Goal: Information Seeking & Learning: Learn about a topic

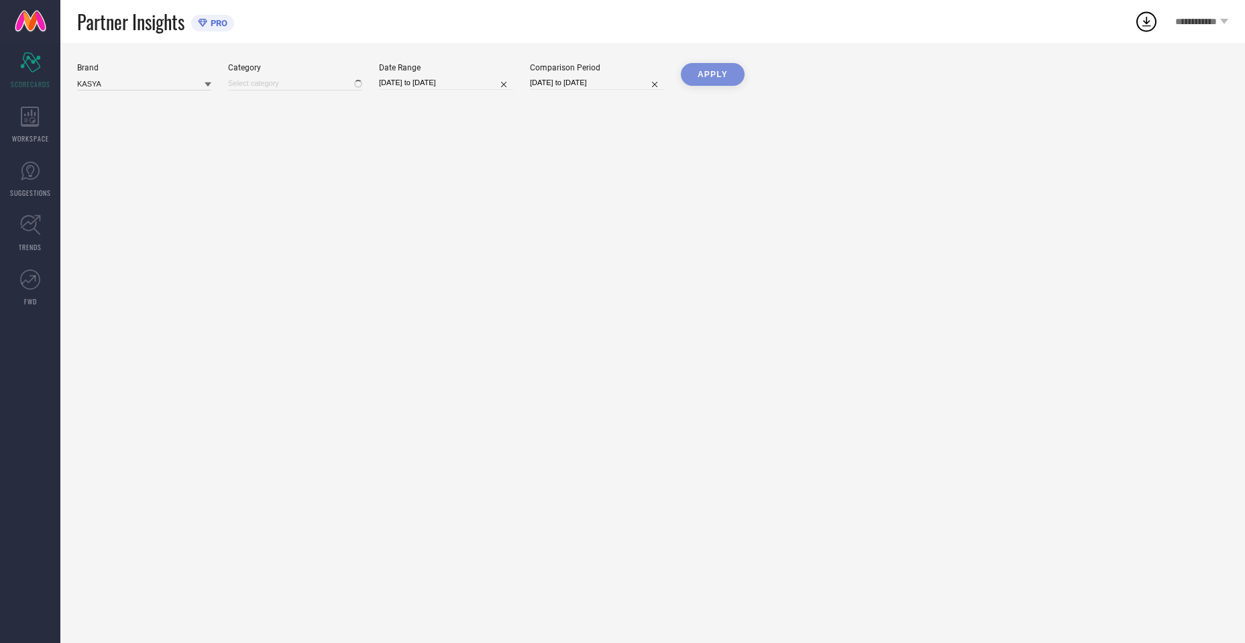
type input "All"
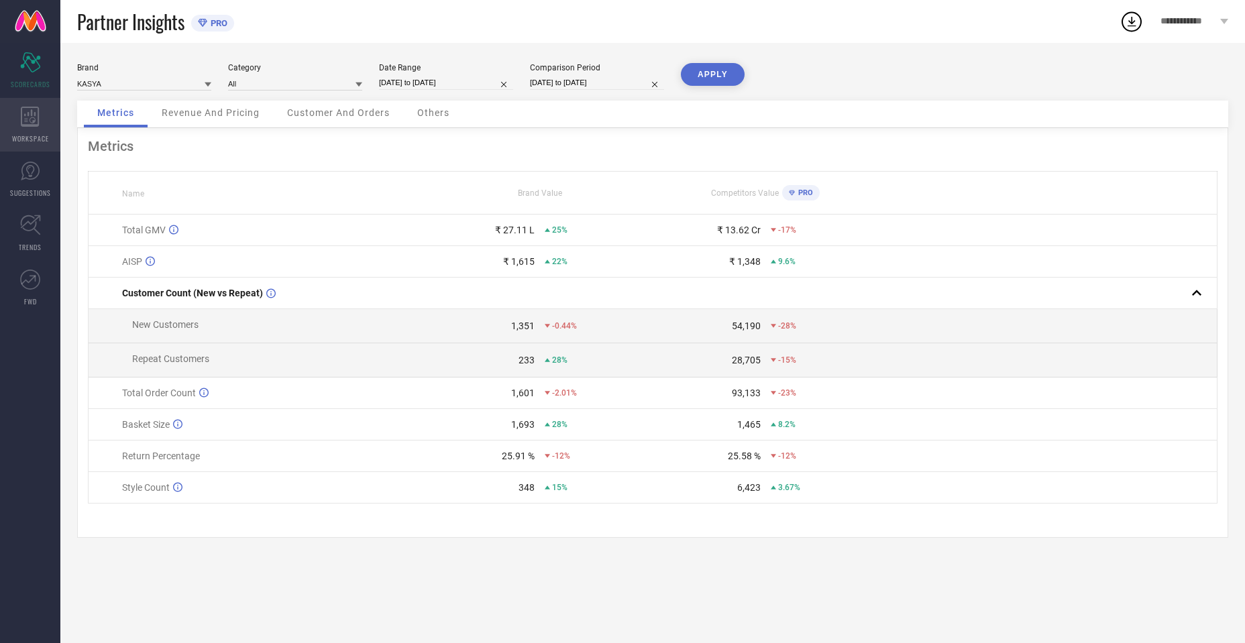
click at [26, 113] on icon at bounding box center [30, 117] width 19 height 20
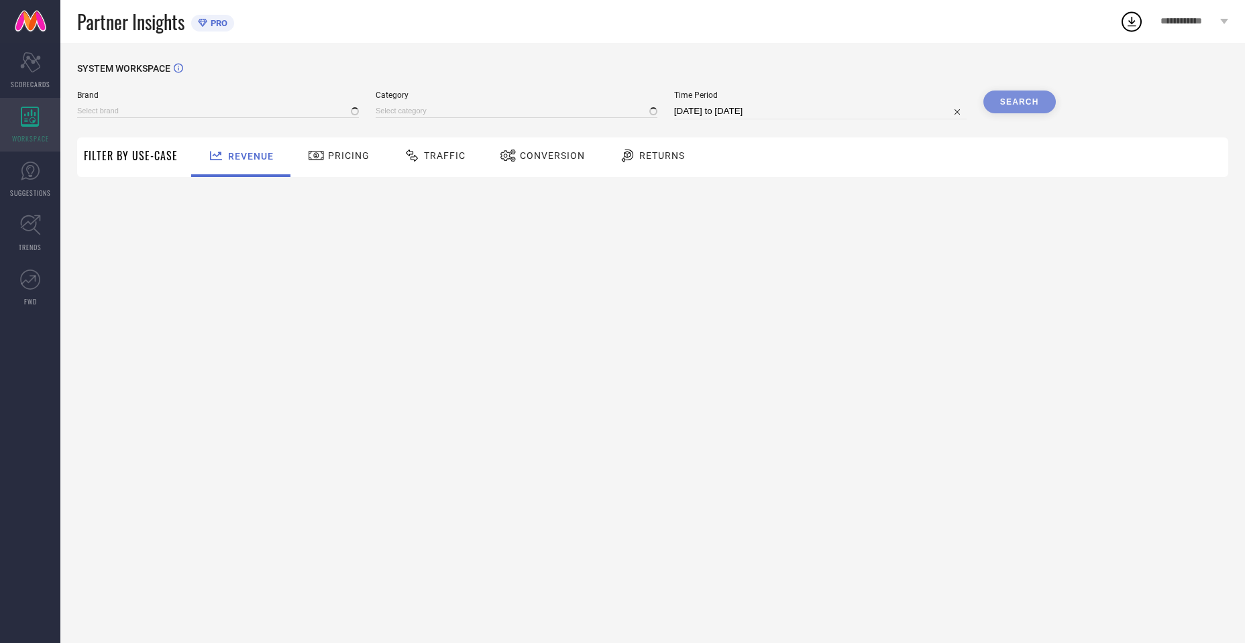
type input "KASYA"
type input "All"
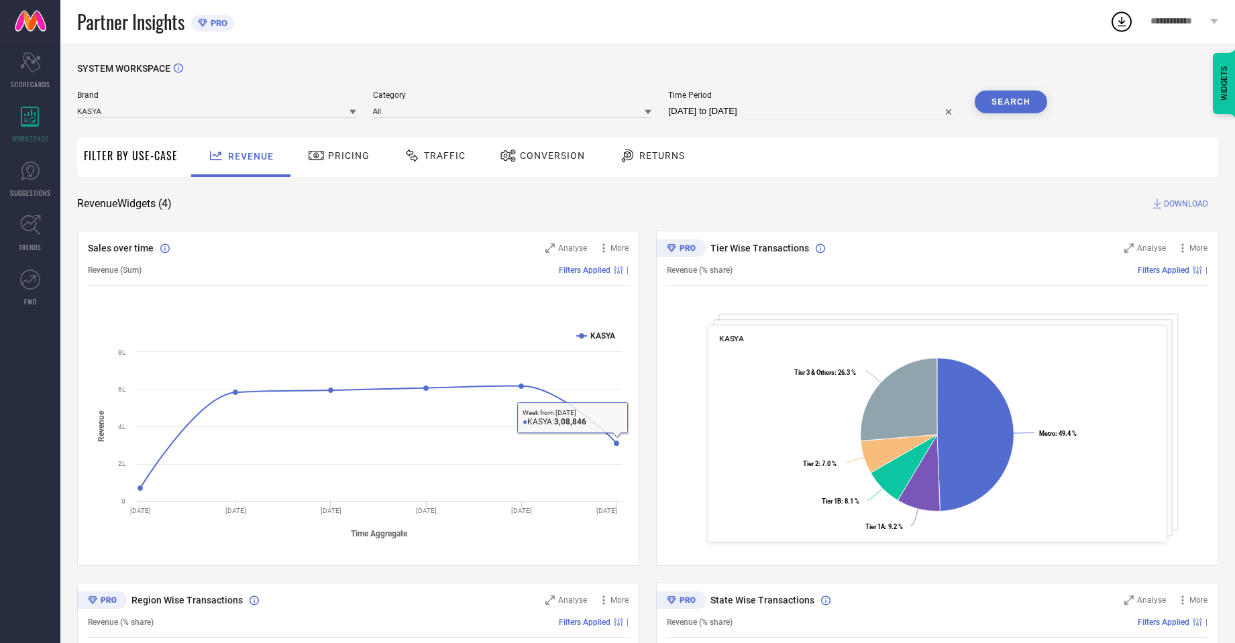
click at [328, 157] on span "Pricing" at bounding box center [349, 155] width 42 height 11
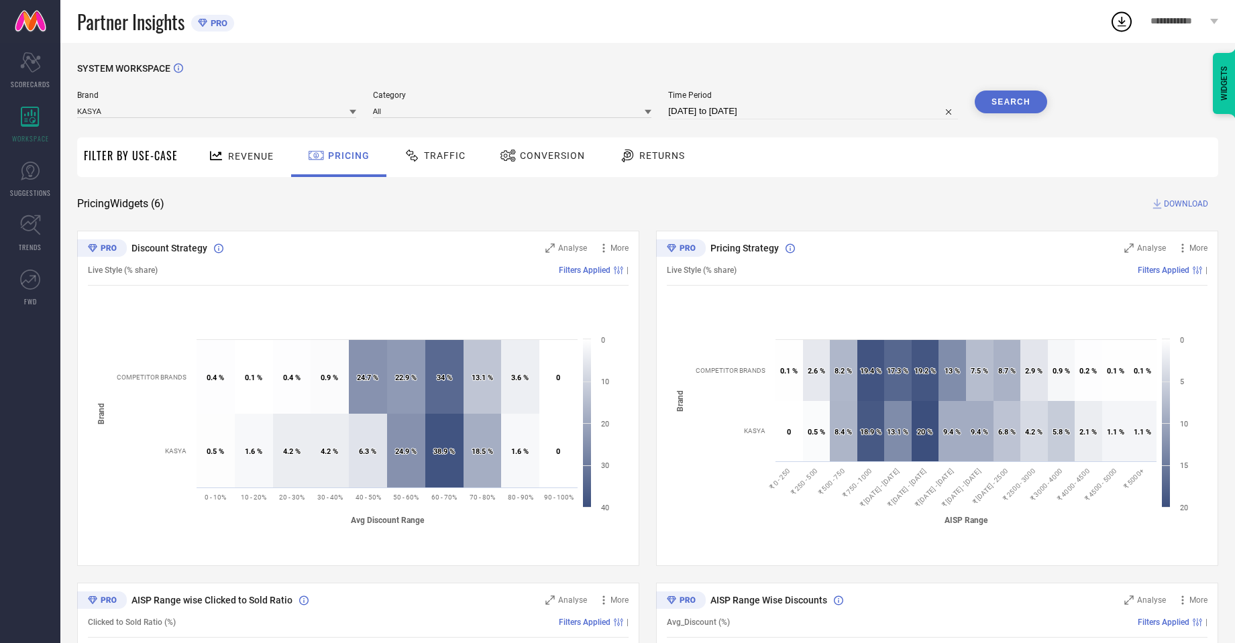
click at [457, 158] on span "Traffic" at bounding box center [445, 155] width 42 height 11
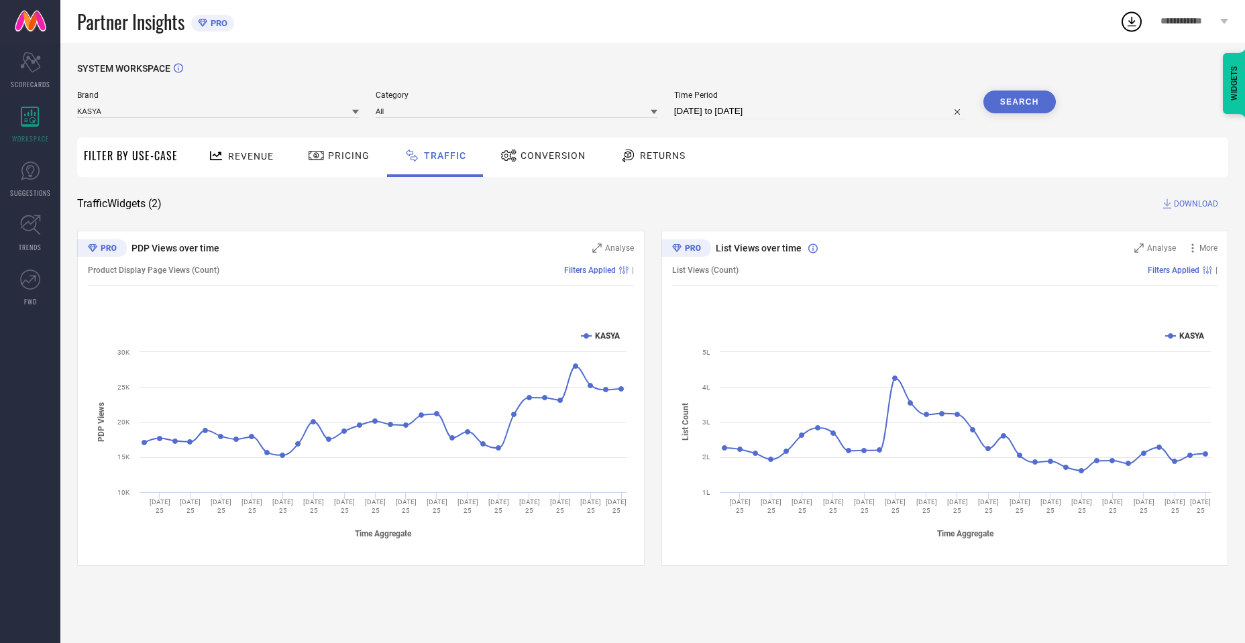
click at [571, 150] on span "Conversion" at bounding box center [552, 155] width 65 height 11
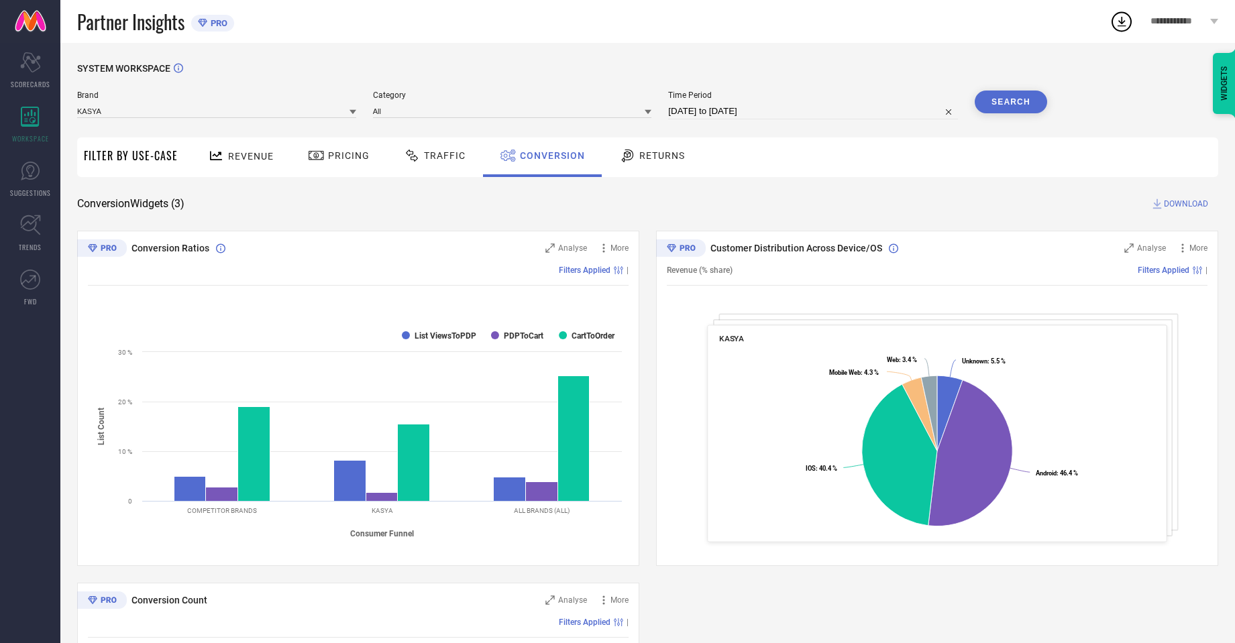
click at [657, 155] on span "Returns" at bounding box center [662, 155] width 46 height 11
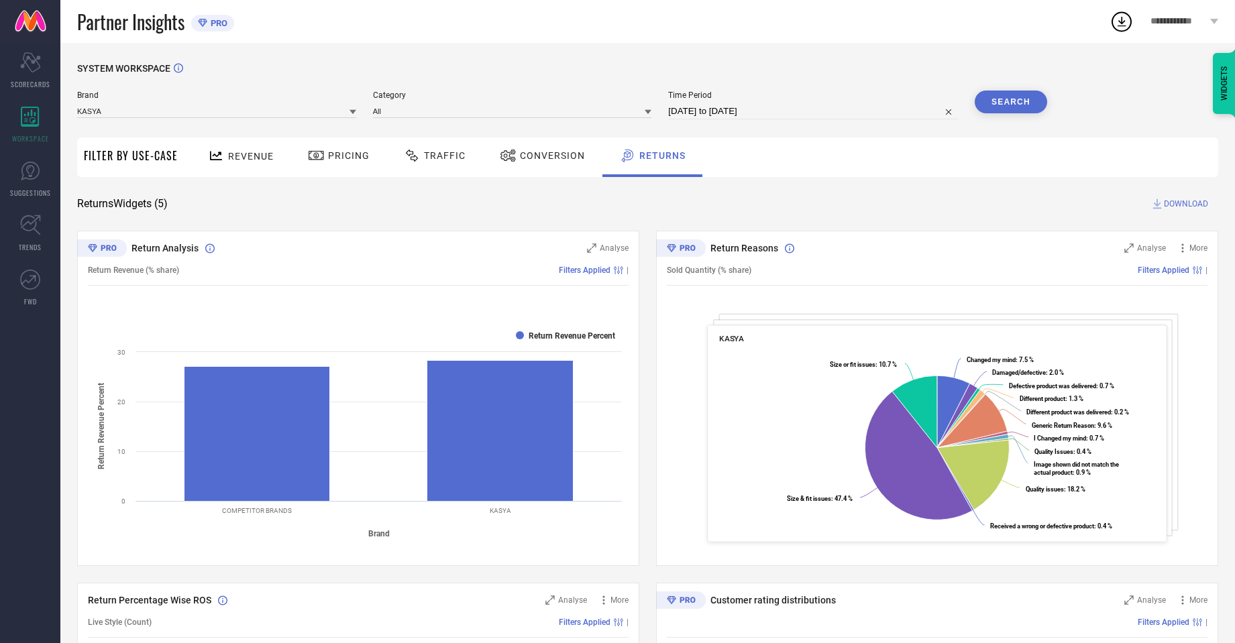
click at [525, 152] on span "Conversion" at bounding box center [552, 155] width 65 height 11
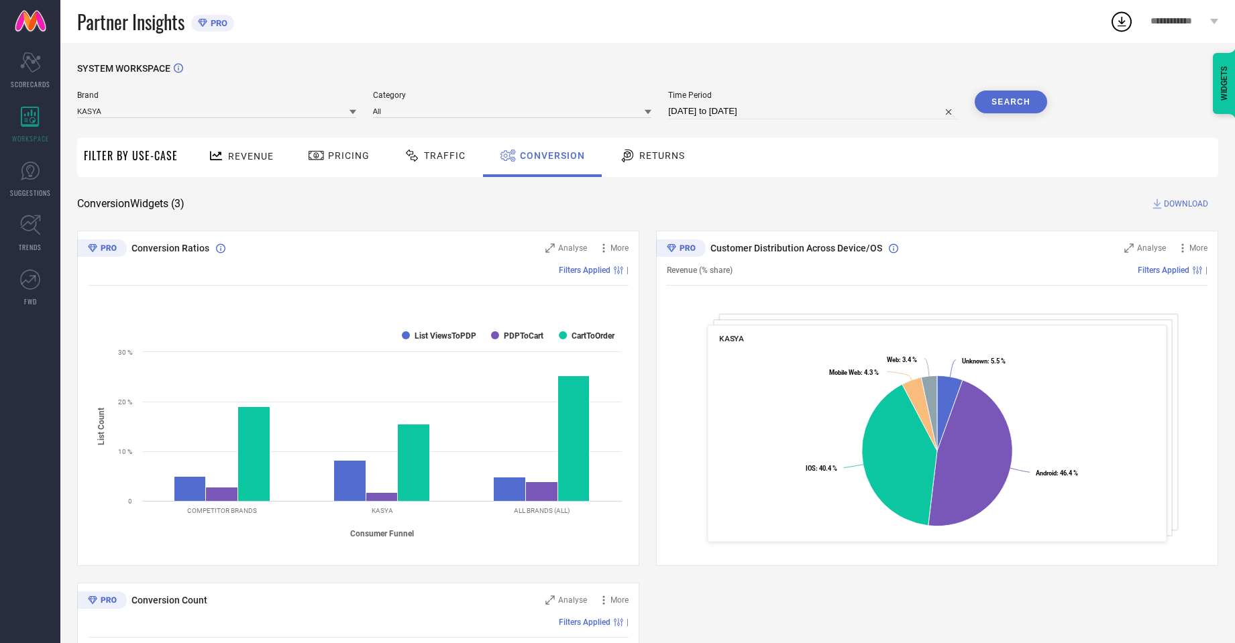
click at [441, 160] on span "Traffic" at bounding box center [445, 155] width 42 height 11
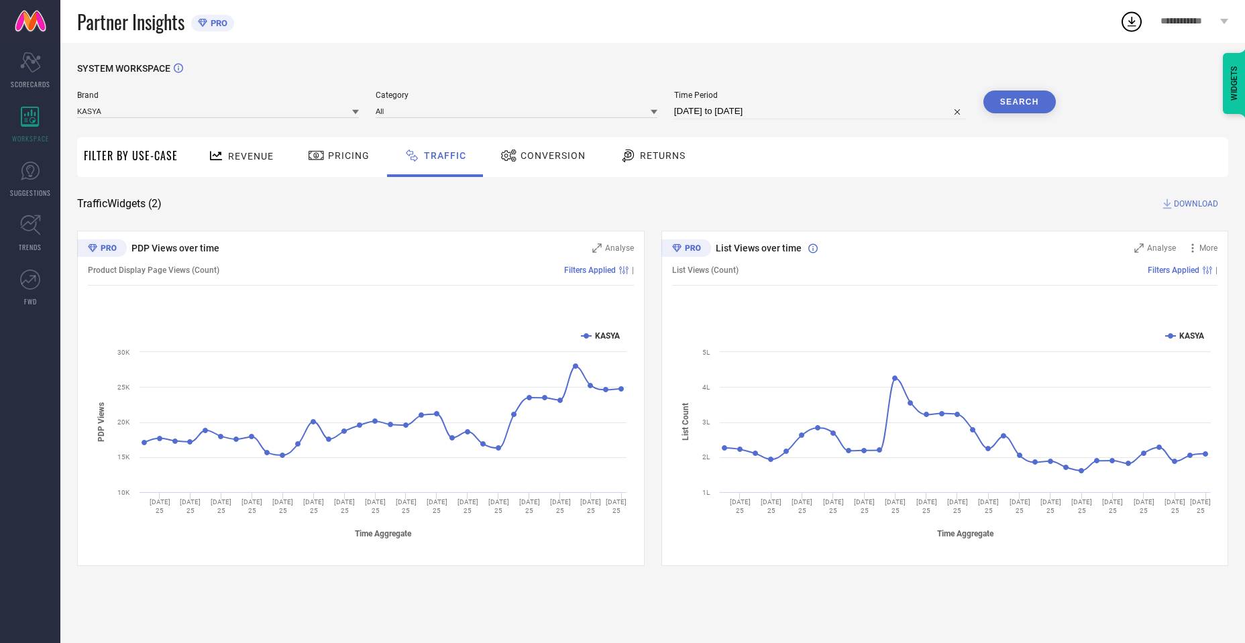
click at [346, 150] on span "Pricing" at bounding box center [349, 155] width 42 height 11
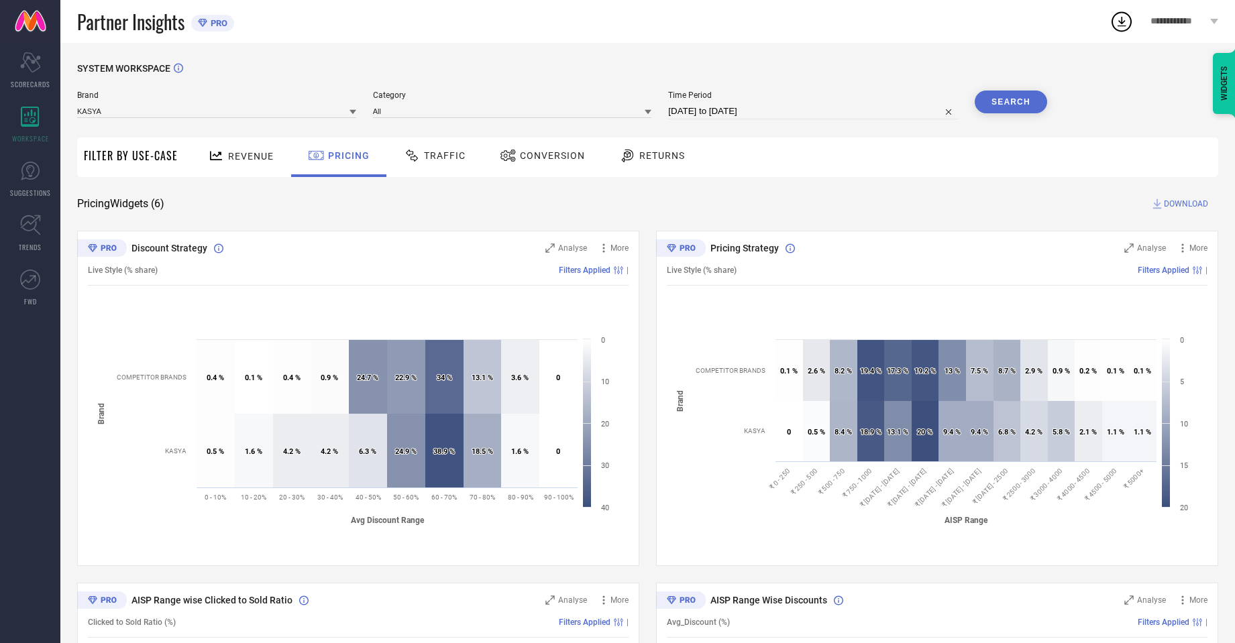
click at [273, 160] on div "Revenue" at bounding box center [241, 155] width 72 height 23
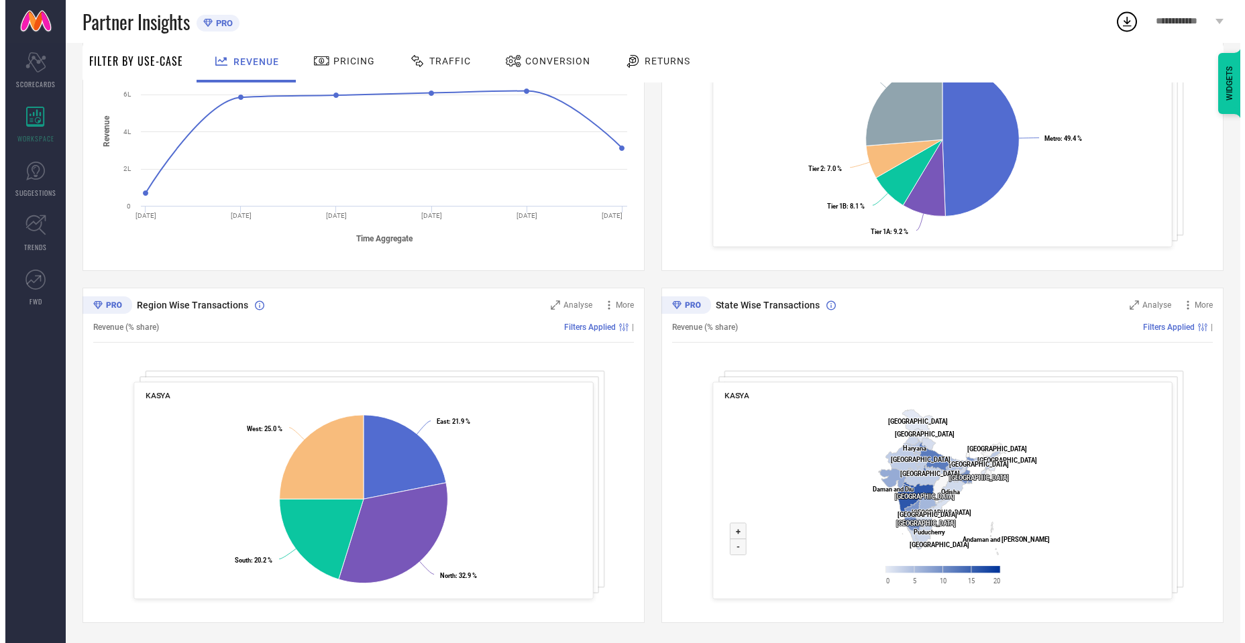
scroll to position [72, 0]
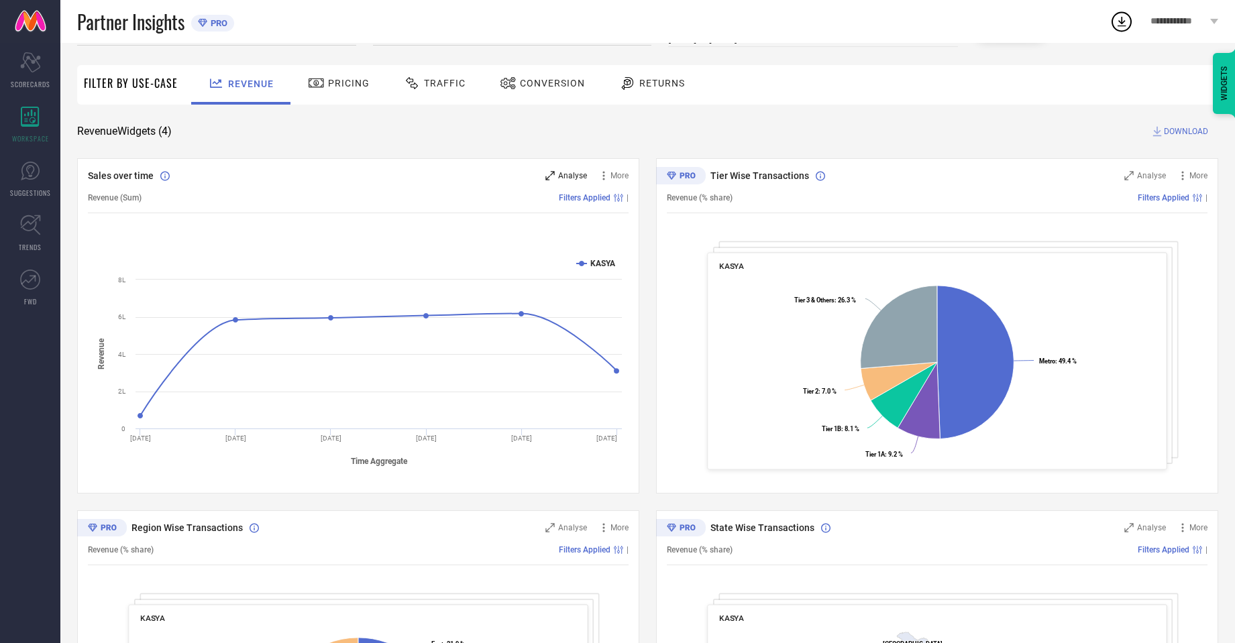
click at [563, 177] on span "Analyse" at bounding box center [572, 175] width 29 height 9
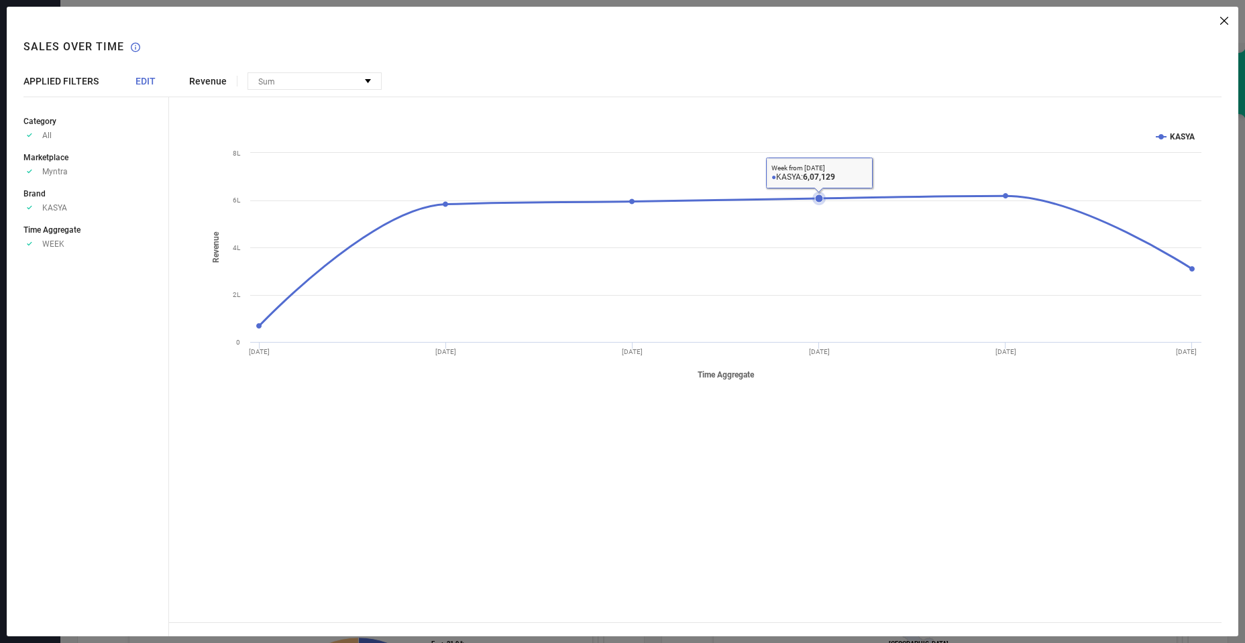
click at [817, 198] on icon at bounding box center [819, 198] width 8 height 8
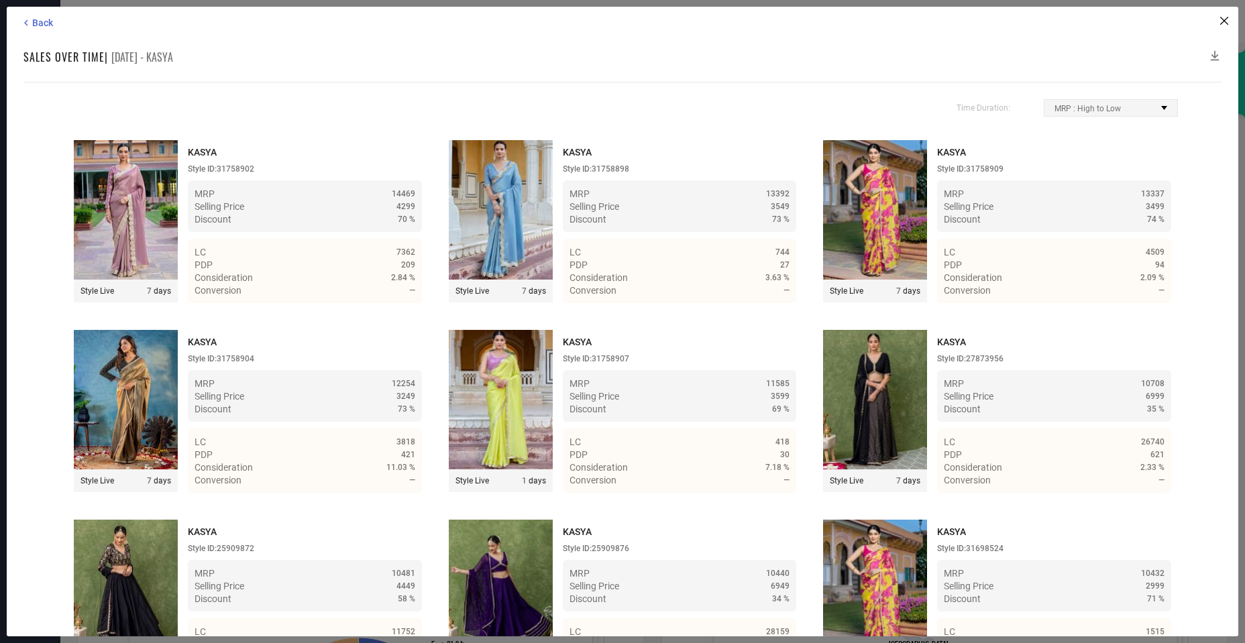
click at [1108, 115] on div "MRP : High to Low" at bounding box center [1110, 108] width 133 height 16
click at [1084, 173] on span "Consideration : High to Low" at bounding box center [1108, 172] width 101 height 9
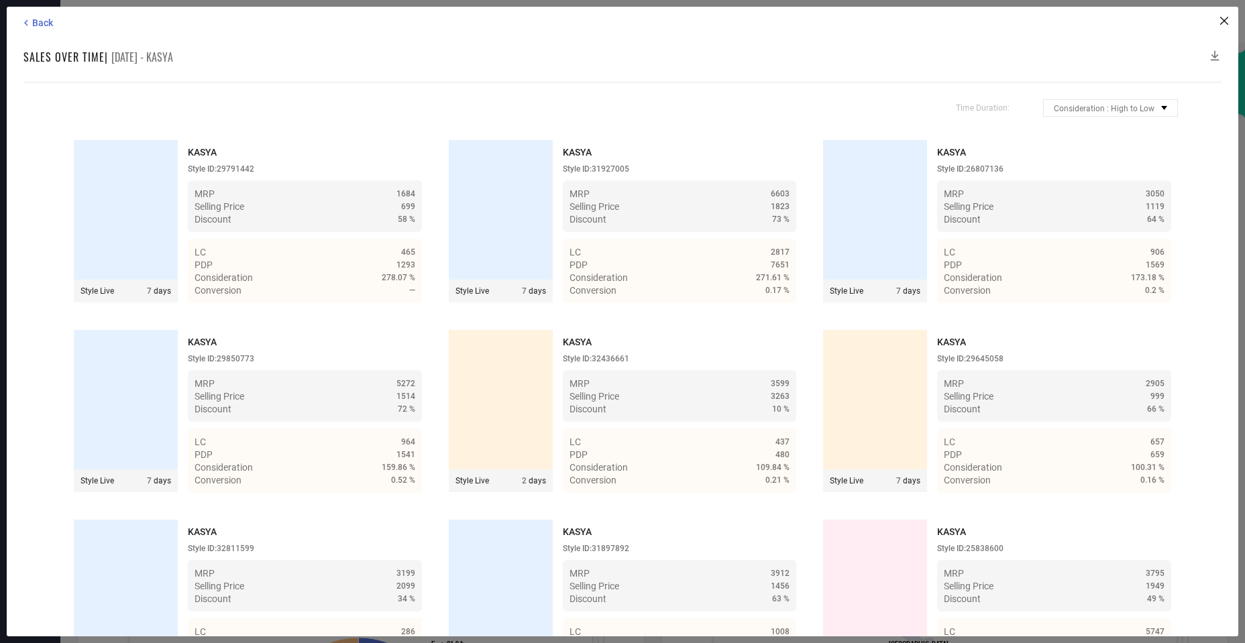
click at [1084, 173] on div "Style ID: 26807136" at bounding box center [1054, 168] width 234 height 9
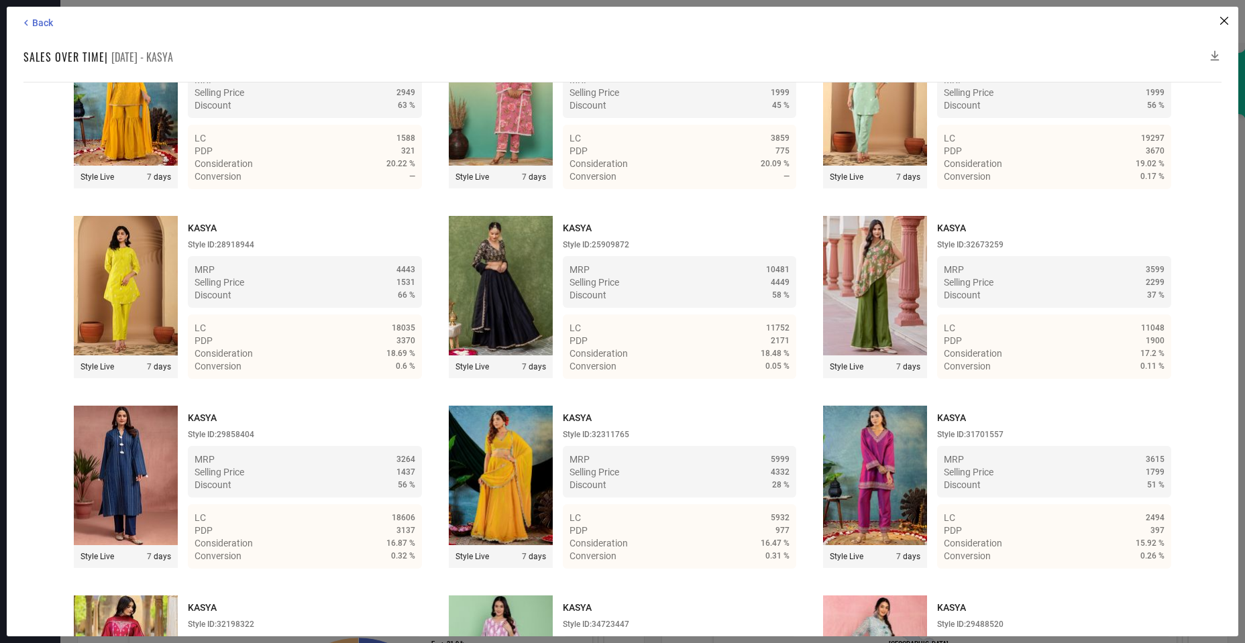
scroll to position [1789, 0]
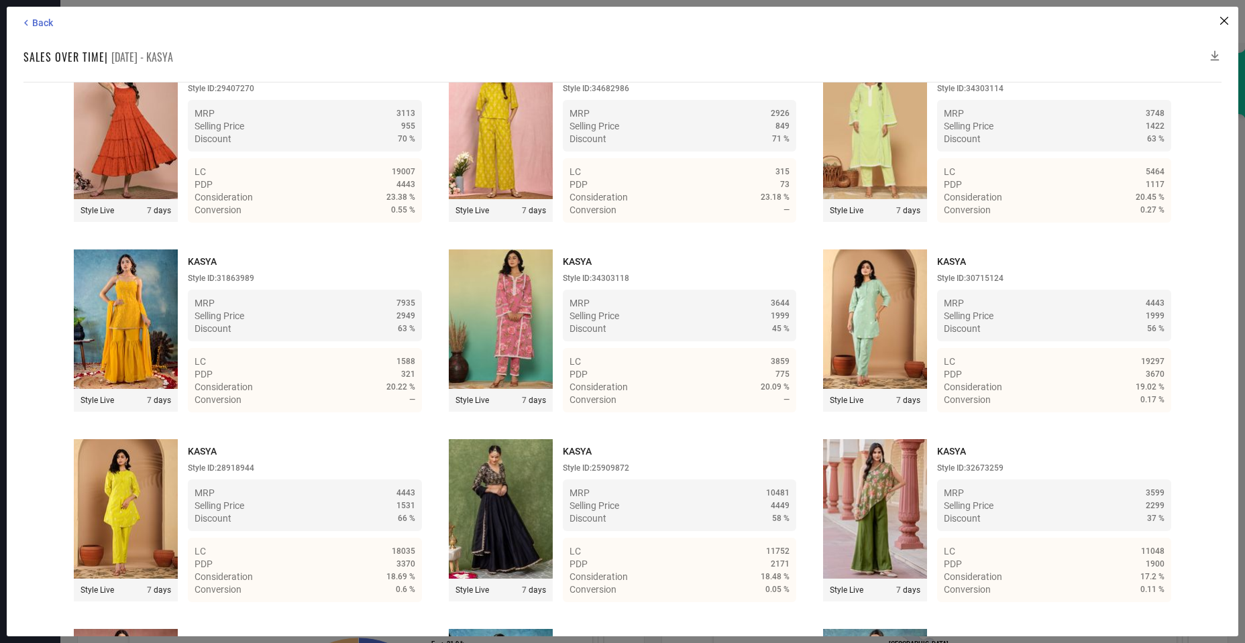
click at [885, 308] on img at bounding box center [875, 318] width 104 height 139
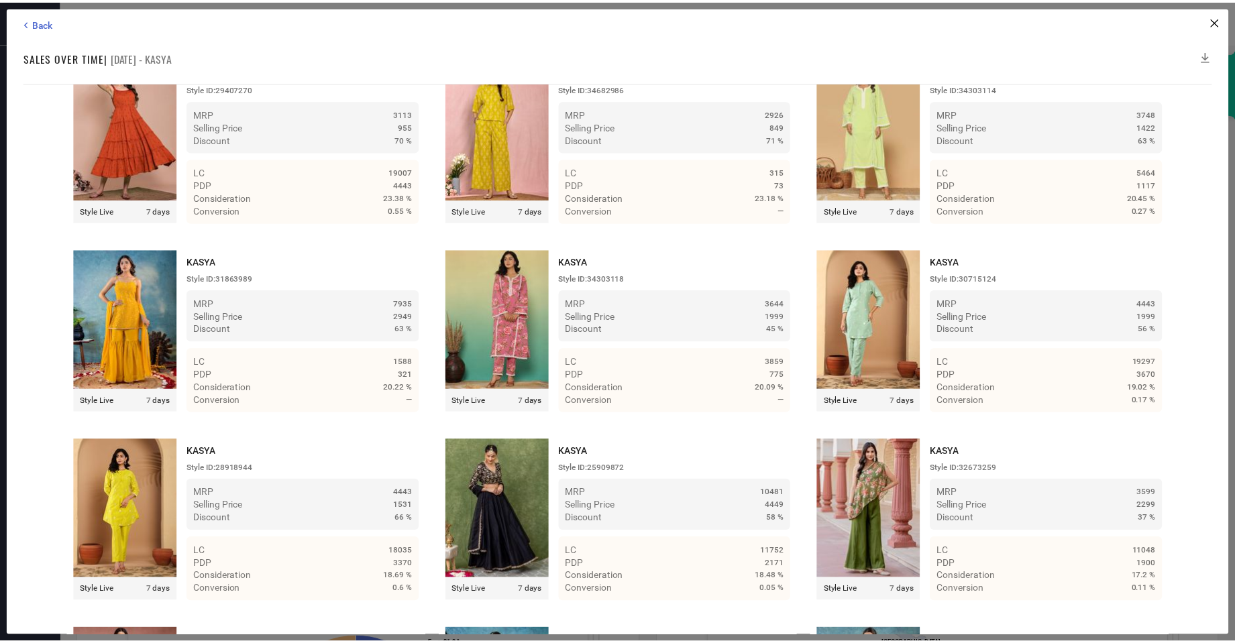
scroll to position [894, 0]
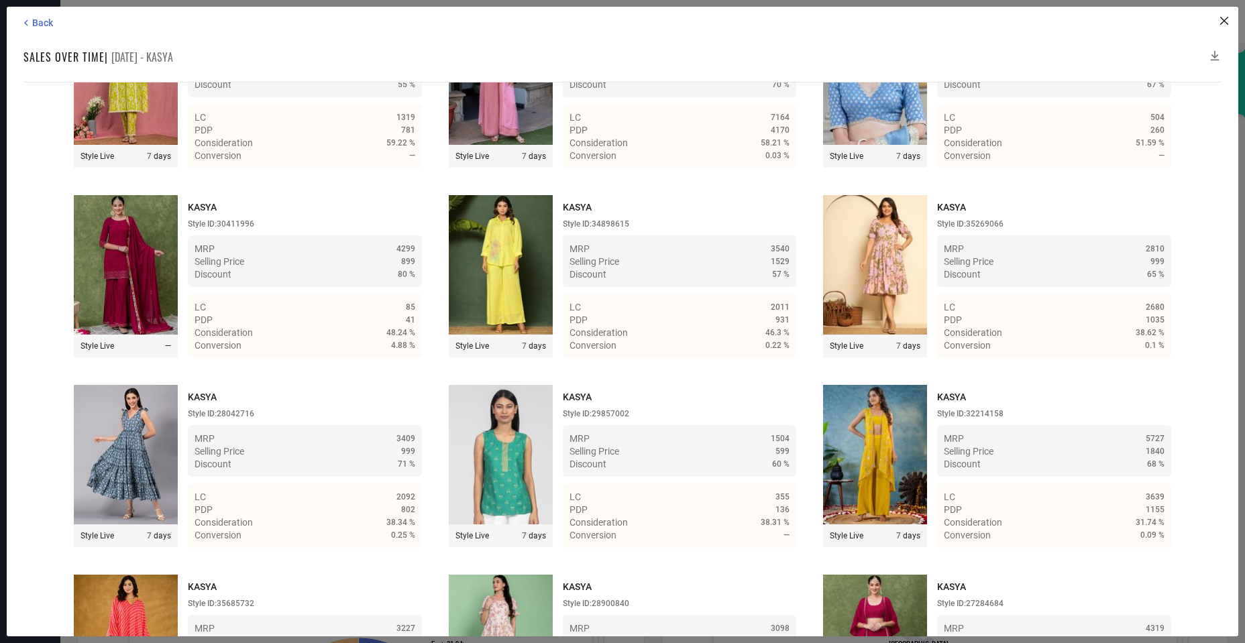
click at [534, 288] on img at bounding box center [501, 264] width 104 height 139
click at [1225, 17] on icon at bounding box center [1224, 21] width 8 height 8
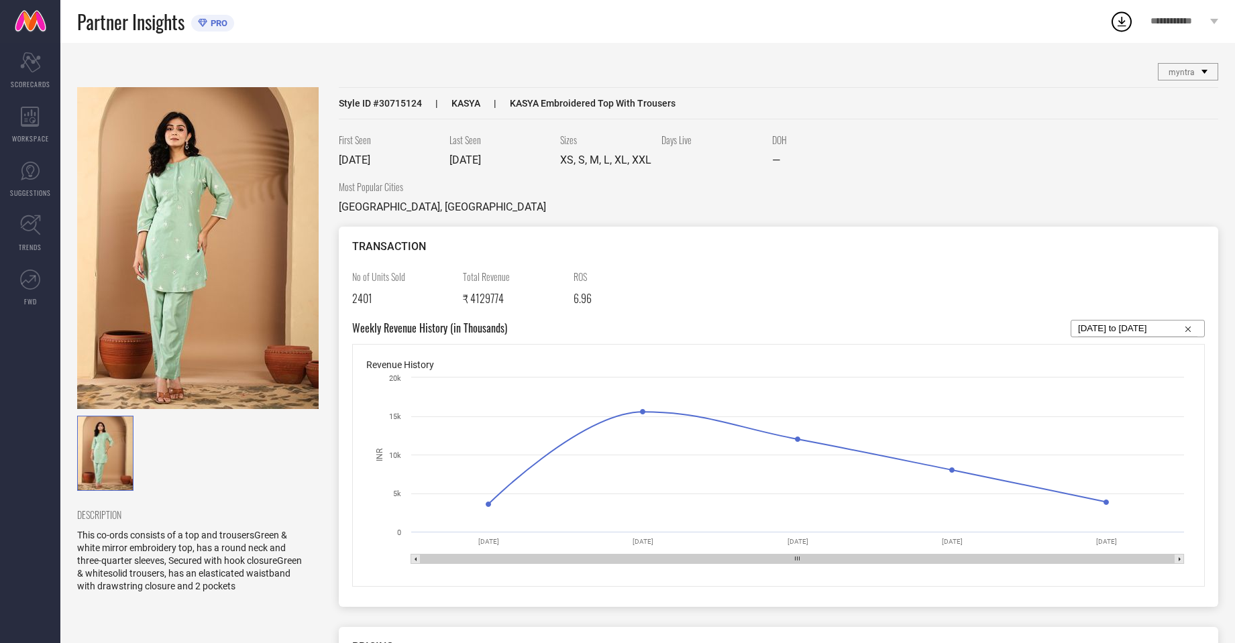
select select "7"
select select "2025"
select select "8"
select select "2025"
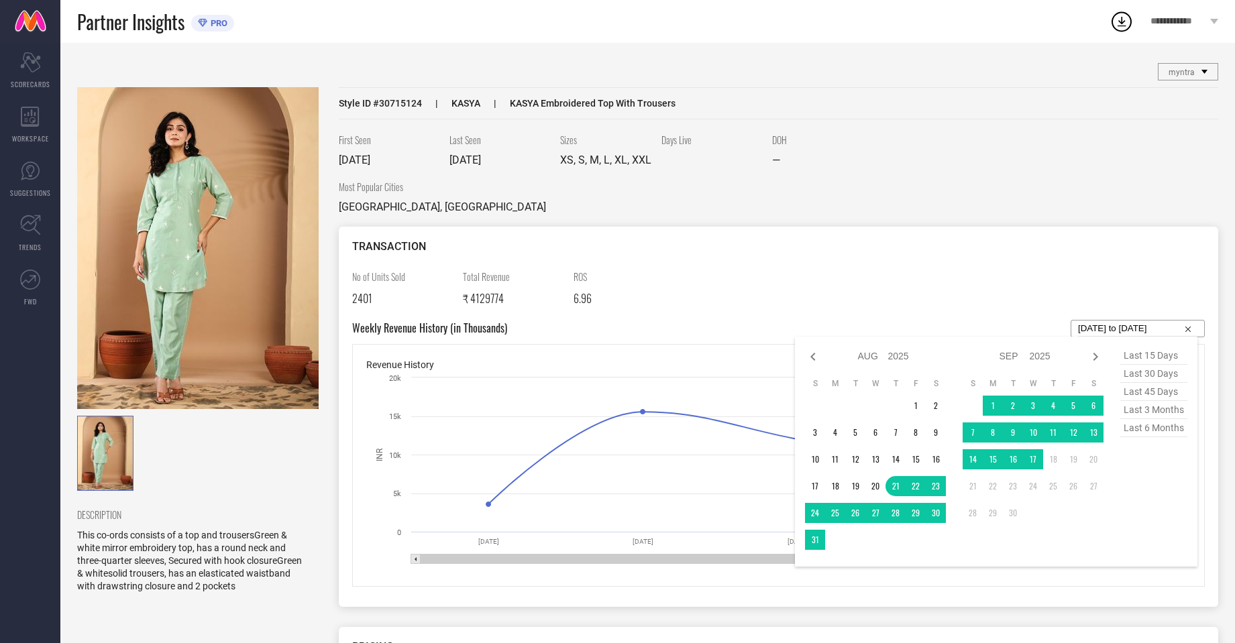
click at [1103, 335] on input "[DATE] to [DATE]" at bounding box center [1137, 329] width 119 height 16
click at [1153, 432] on span "last 6 months" at bounding box center [1153, 428] width 67 height 18
type input "[DATE] to [DATE]"
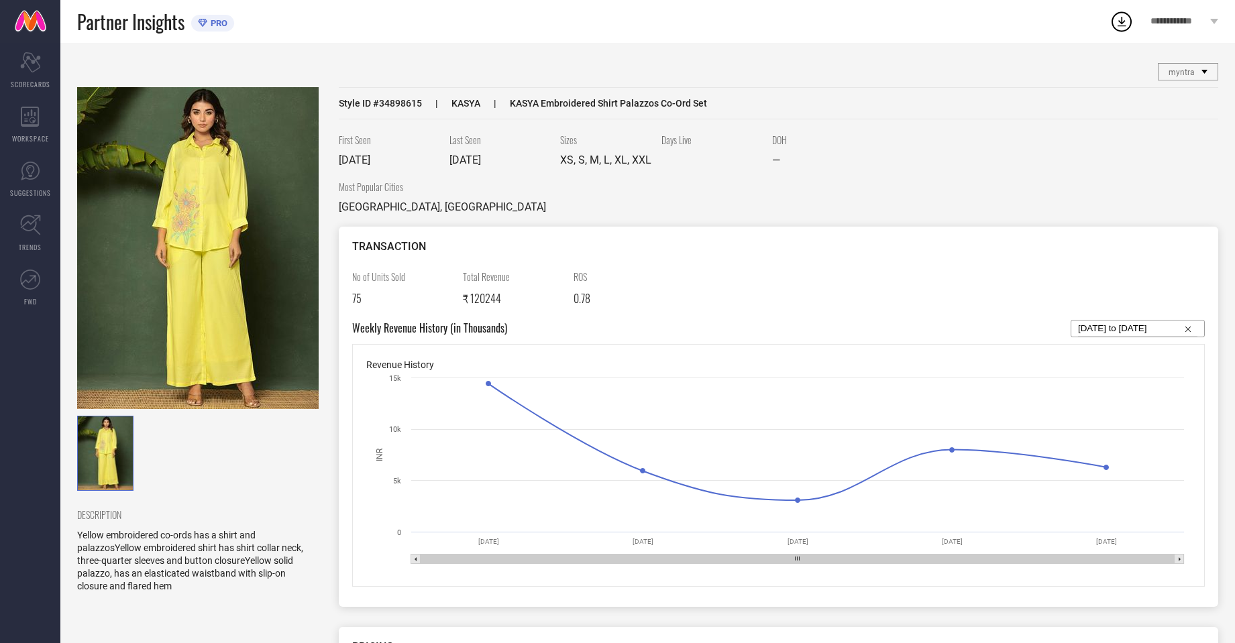
scroll to position [223, 0]
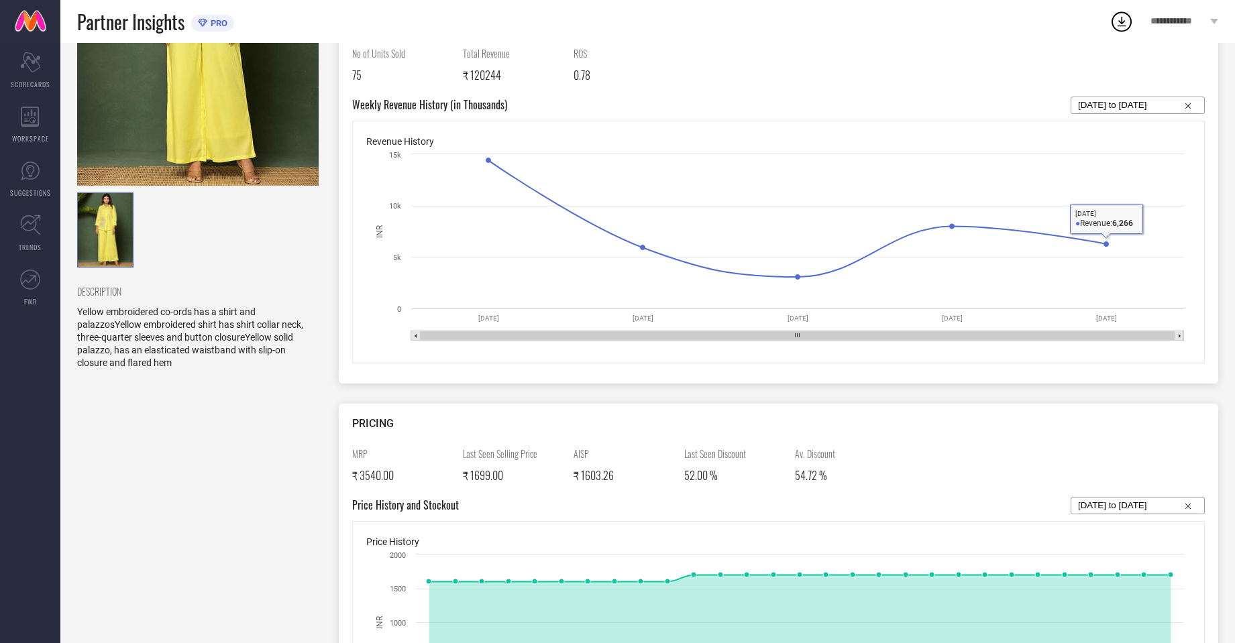
click at [1125, 97] on div "No of Units Sold 75 Total Revenue ₹ 120244 ROS 0.78" at bounding box center [778, 71] width 852 height 50
select select "7"
select select "2025"
select select "8"
select select "2025"
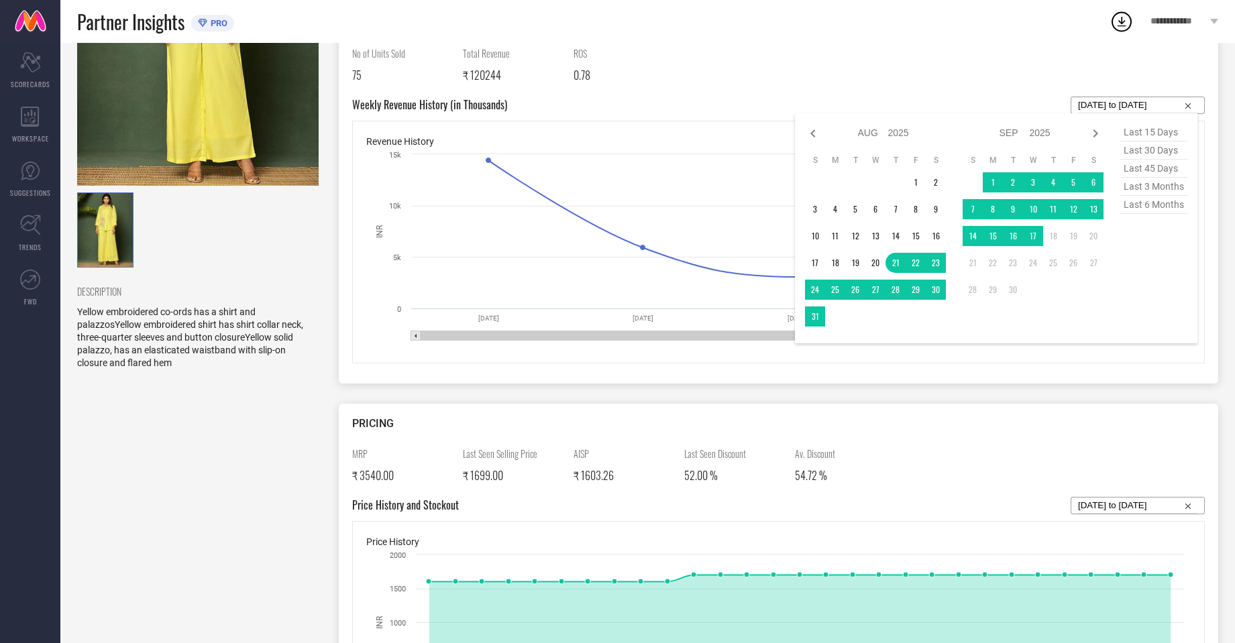
click at [1121, 107] on input "[DATE] to [DATE]" at bounding box center [1137, 105] width 119 height 16
click at [320, 275] on div "DESCRIPTION Yellow embroidered co-ords has a shirt and palazzosYellow embroider…" at bounding box center [647, 598] width 1141 height 1482
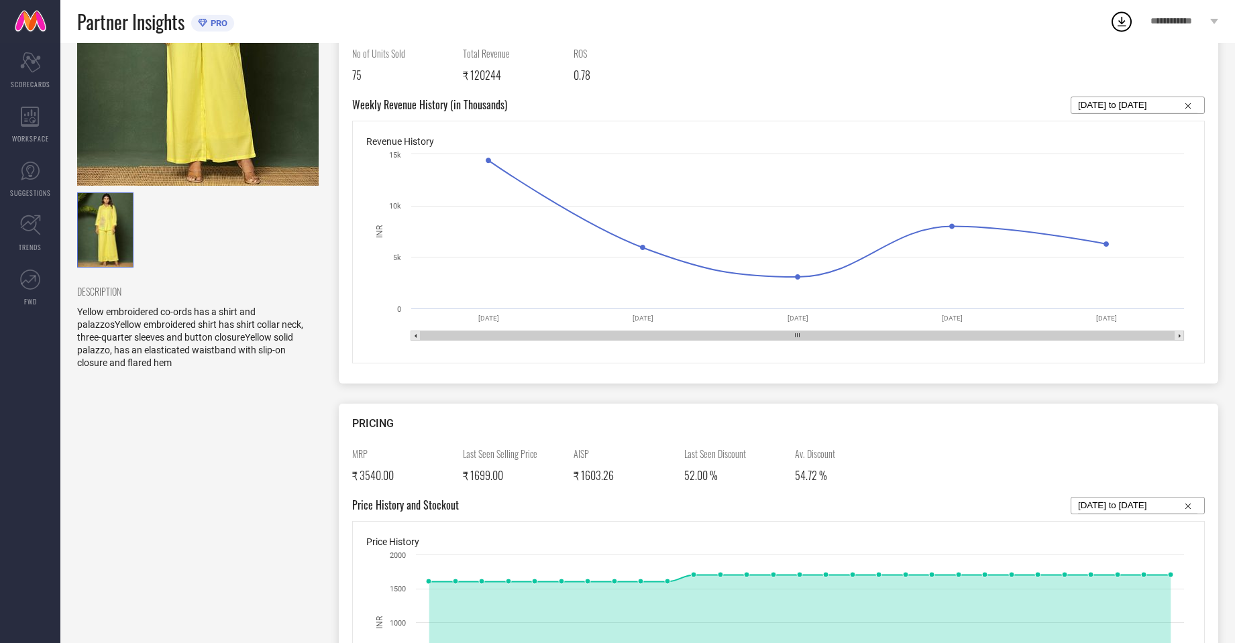
scroll to position [0, 0]
